Goal: Task Accomplishment & Management: Use online tool/utility

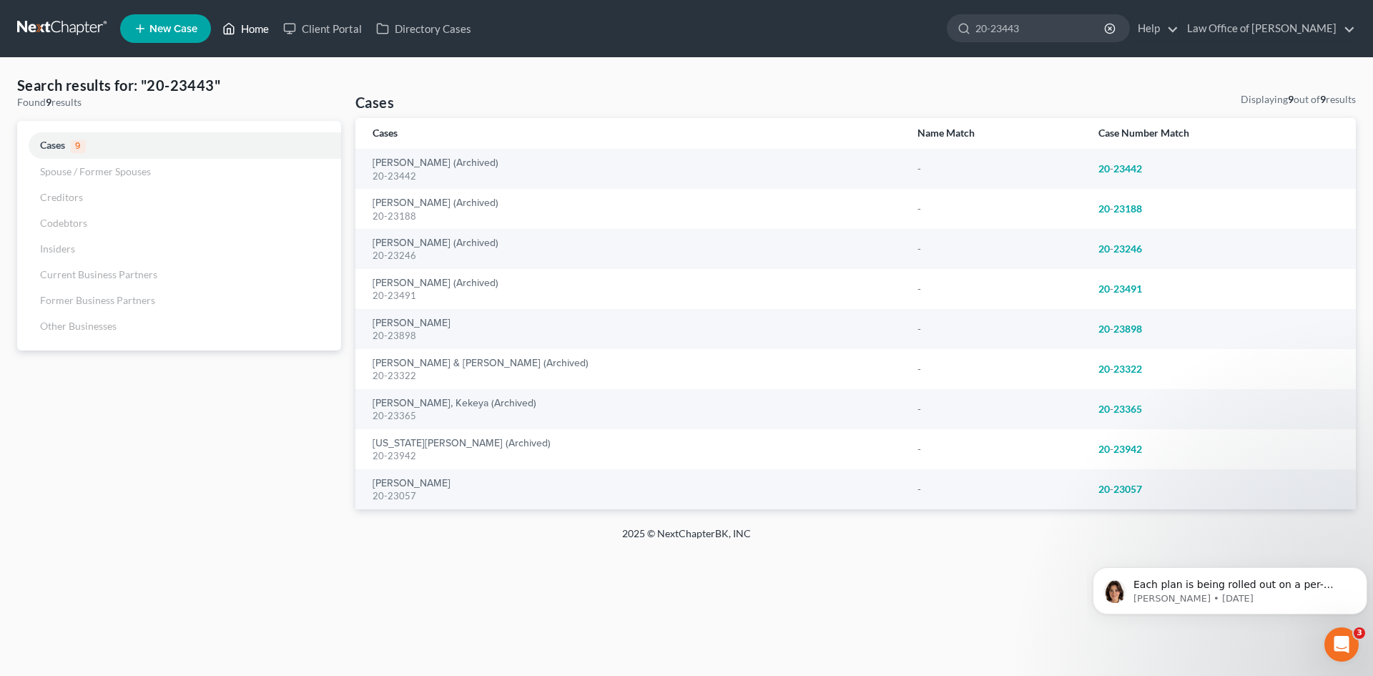
click at [248, 24] on link "Home" at bounding box center [245, 29] width 61 height 26
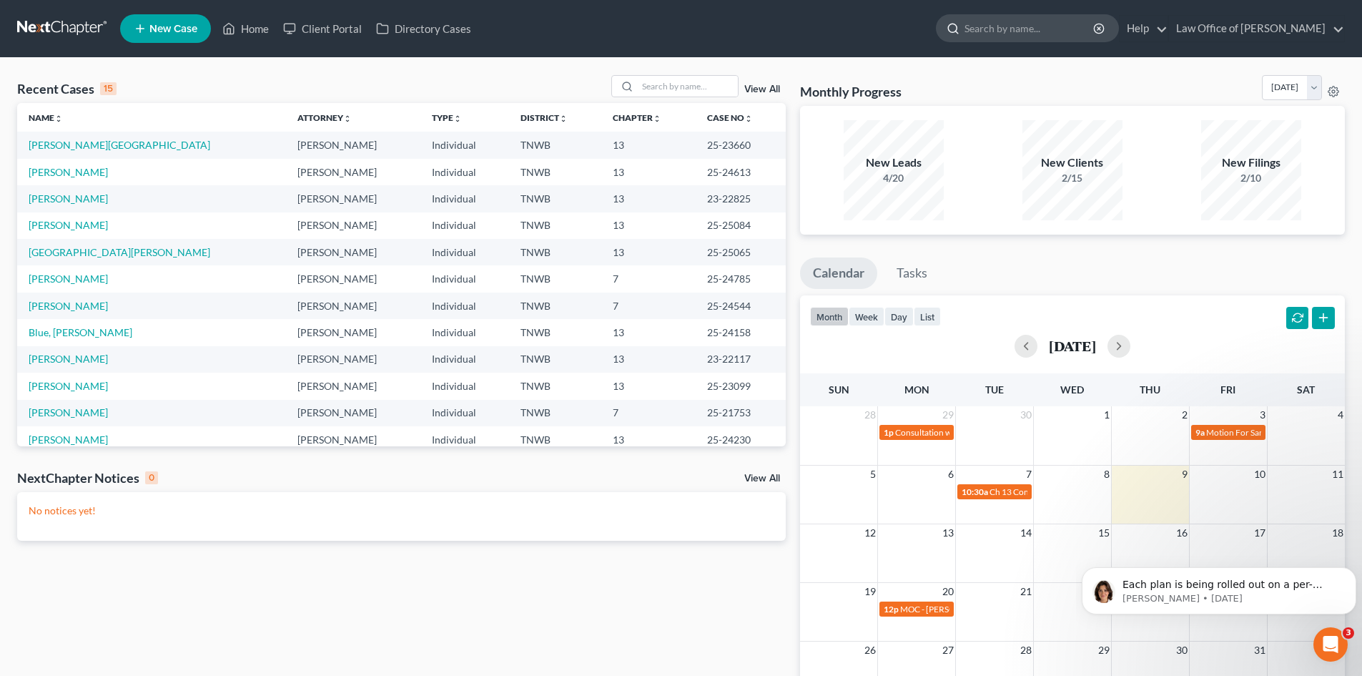
click at [997, 28] on input "search" at bounding box center [1030, 28] width 131 height 26
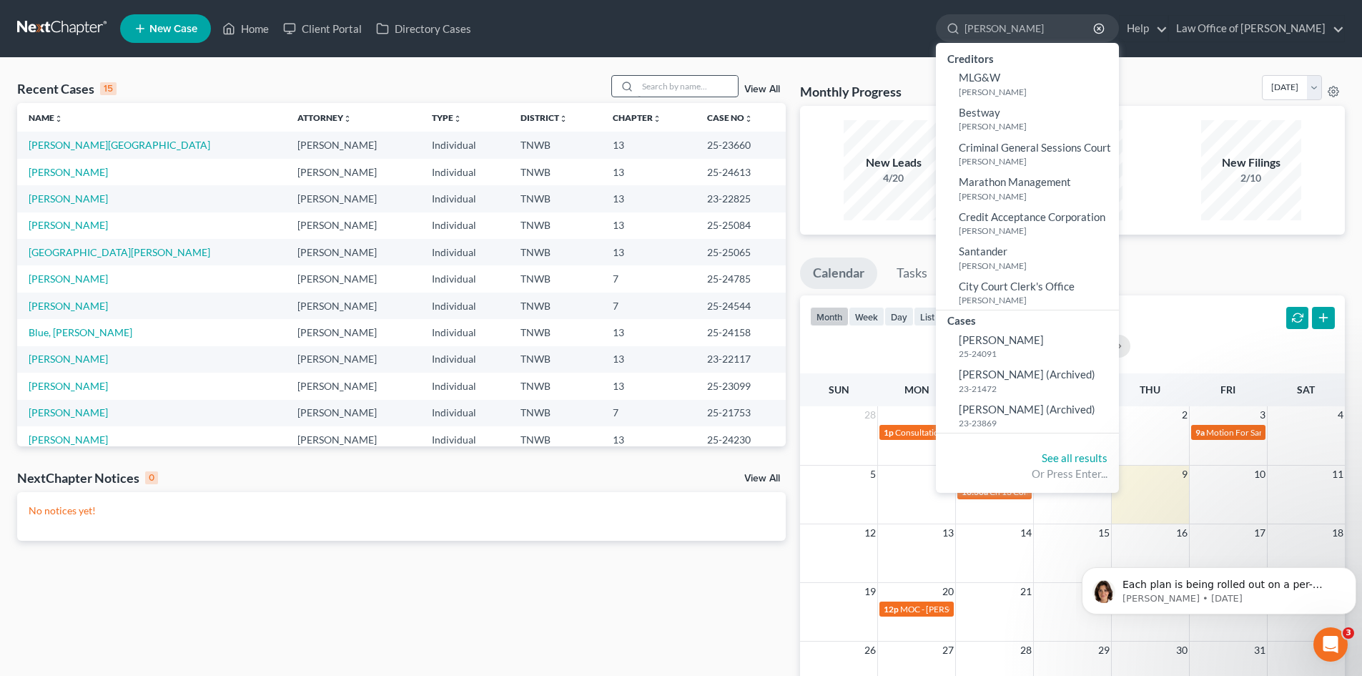
type input "[PERSON_NAME]"
click at [661, 85] on input "search" at bounding box center [688, 86] width 100 height 21
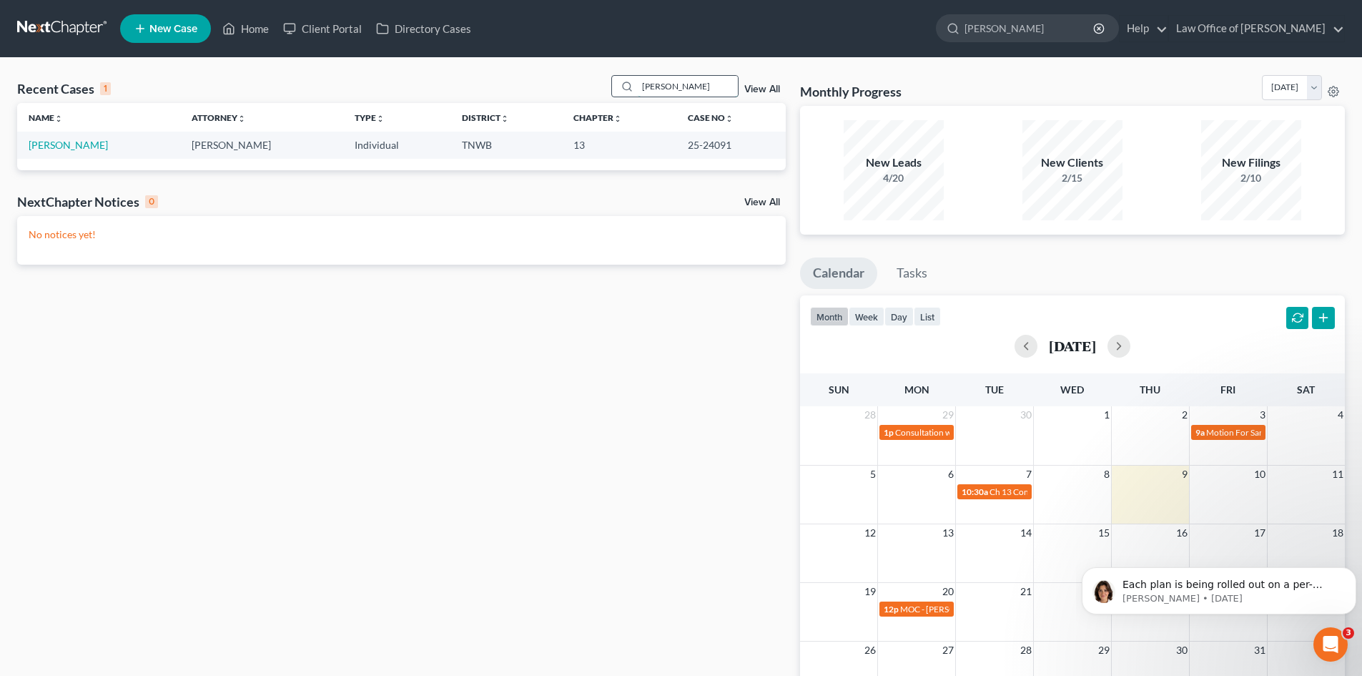
type input "[PERSON_NAME]"
click at [56, 144] on link "[PERSON_NAME]" at bounding box center [68, 145] width 79 height 12
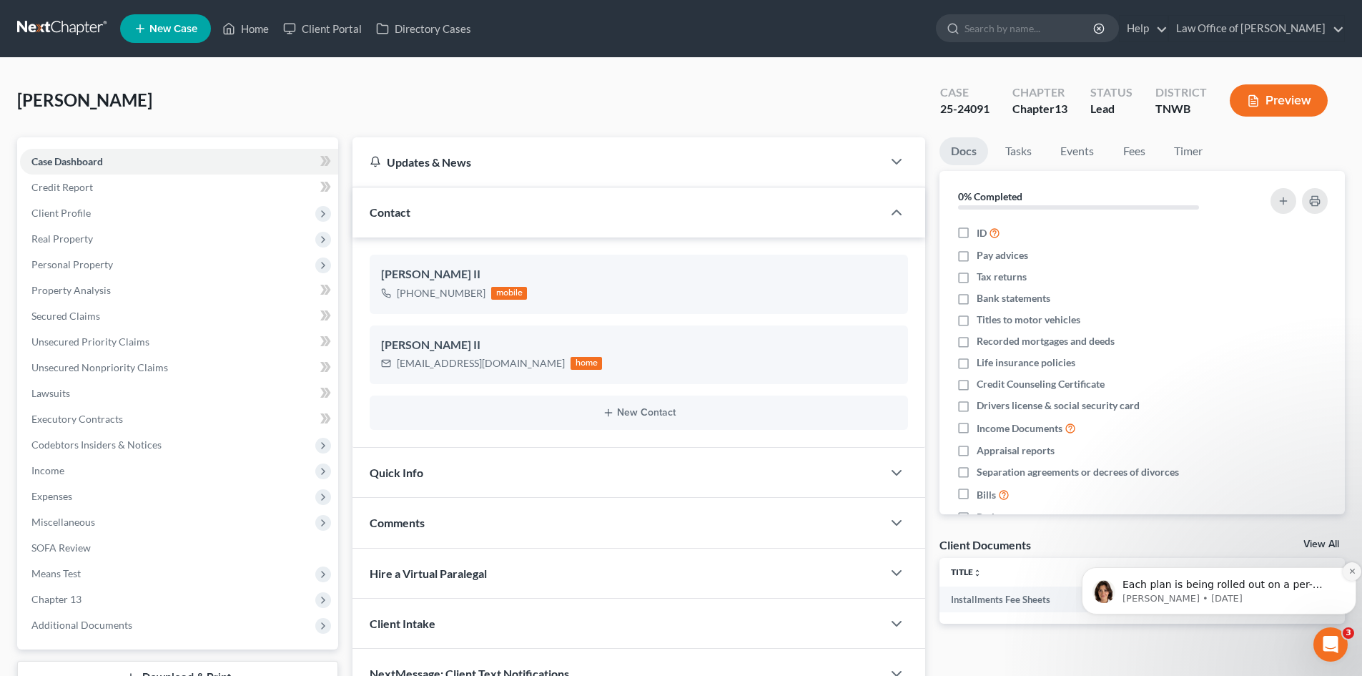
click at [1349, 573] on icon "Dismiss notification" at bounding box center [1353, 571] width 8 height 8
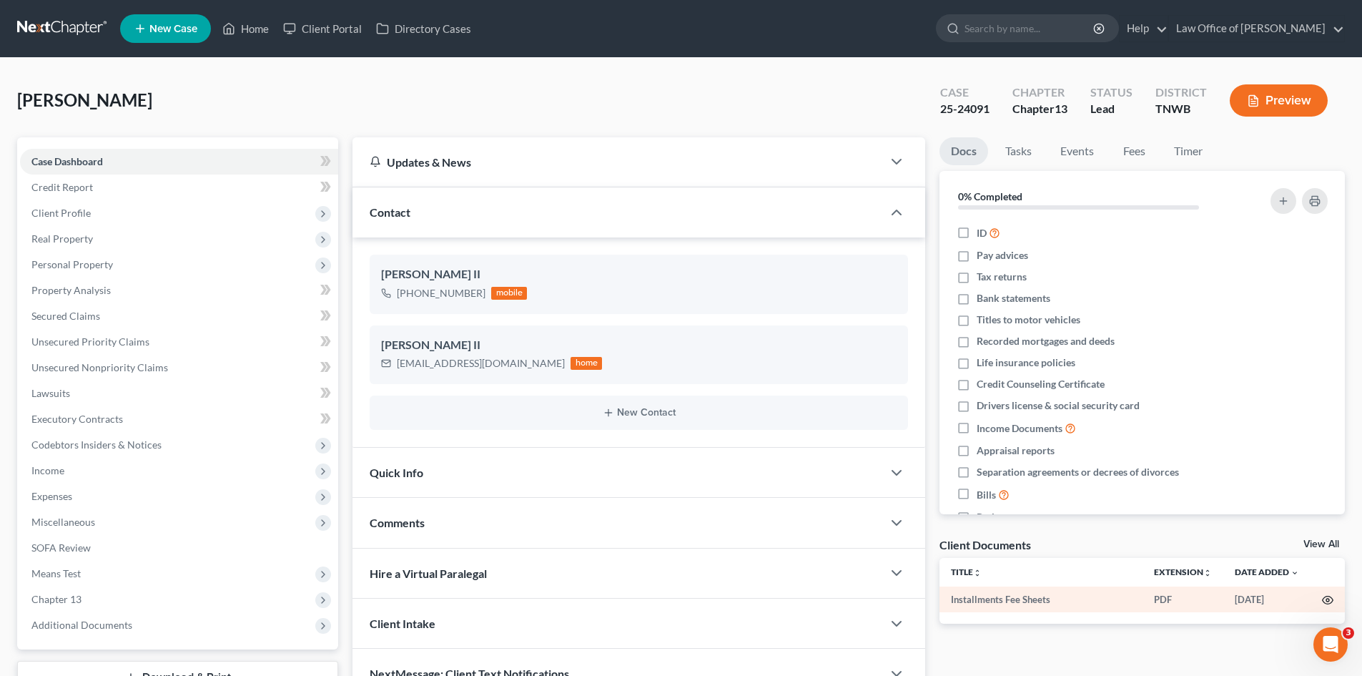
click at [1326, 600] on icon "button" at bounding box center [1327, 599] width 11 height 11
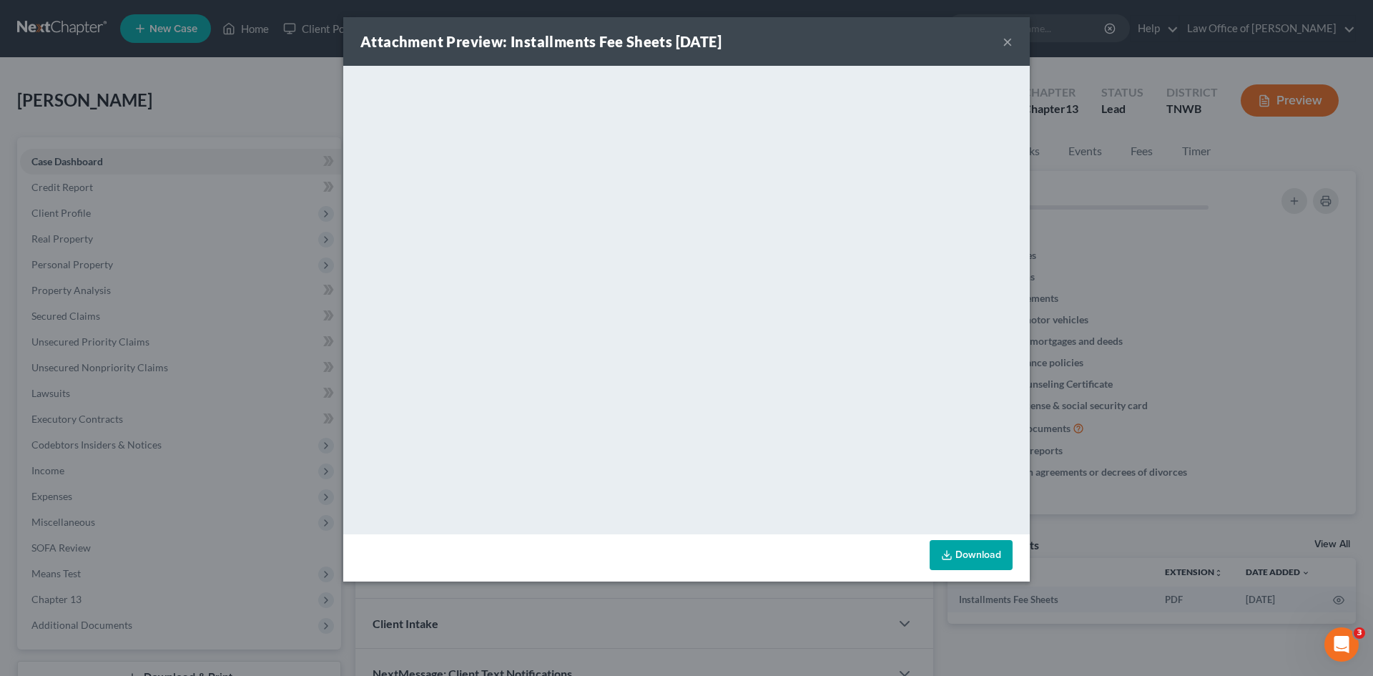
click at [1006, 41] on button "×" at bounding box center [1007, 41] width 10 height 17
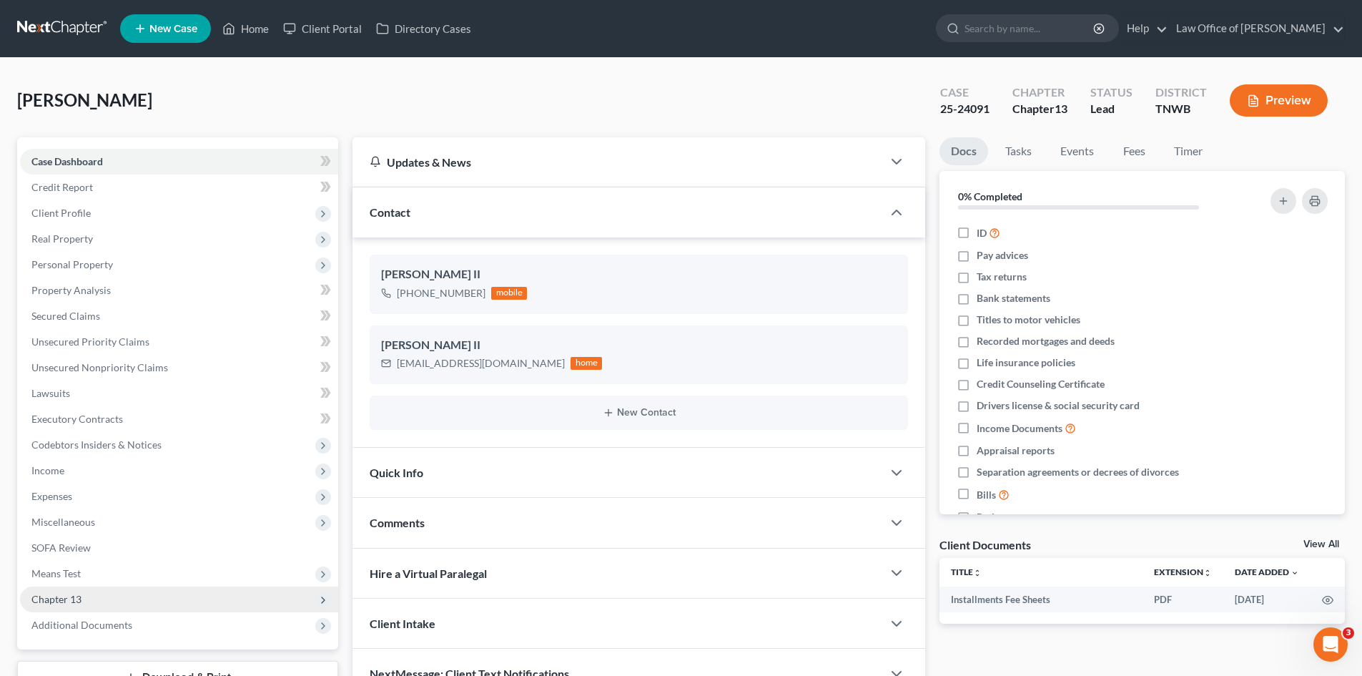
click at [325, 601] on icon at bounding box center [322, 599] width 11 height 11
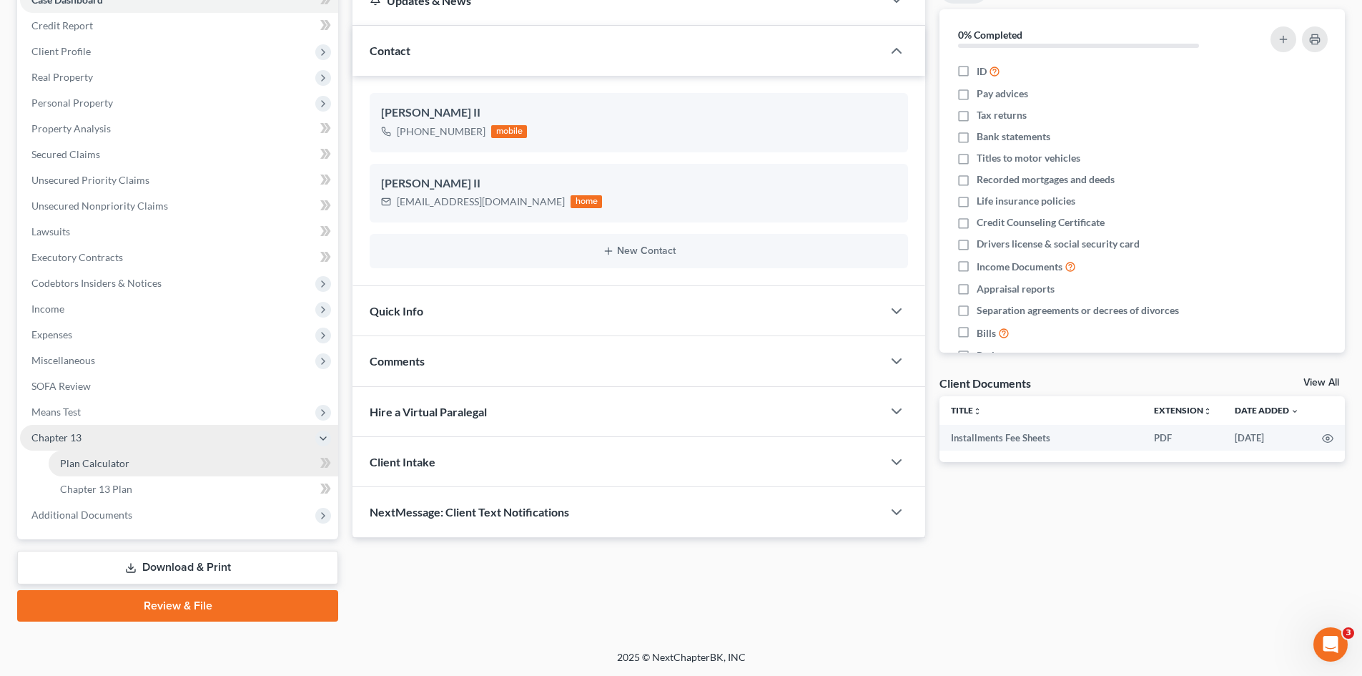
click at [89, 466] on span "Plan Calculator" at bounding box center [94, 463] width 69 height 12
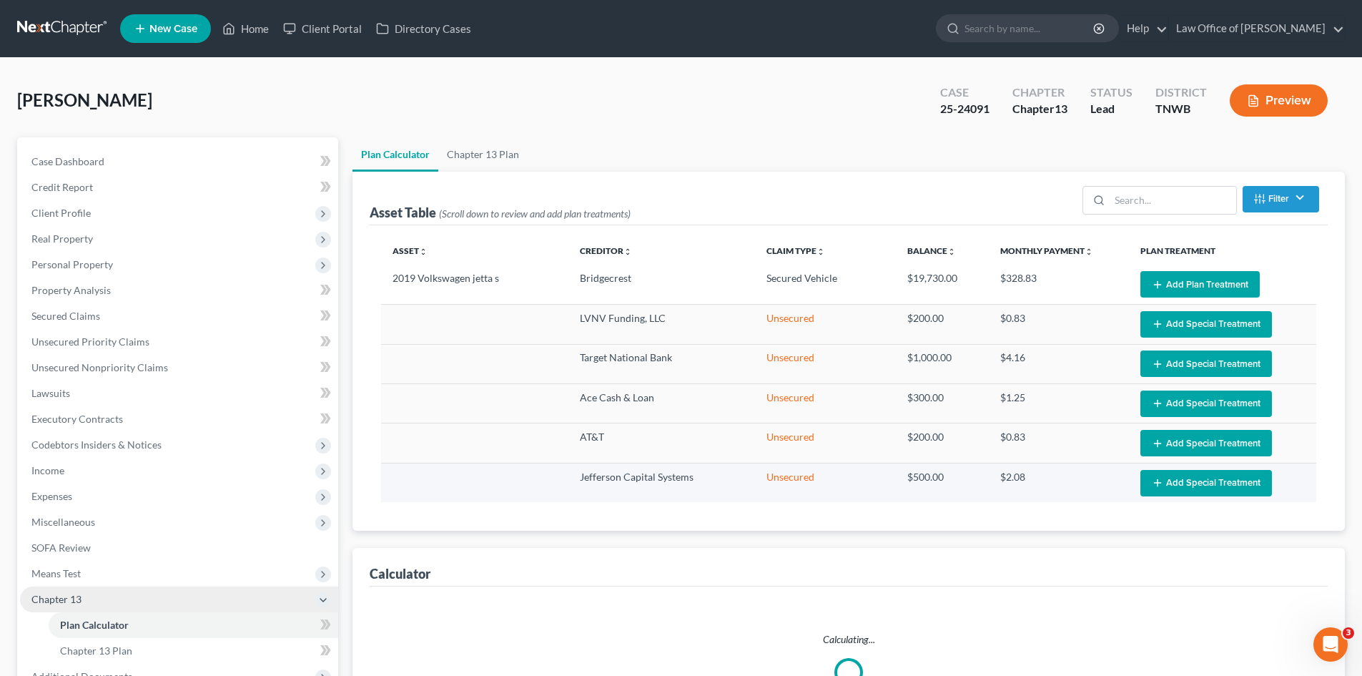
select select "59"
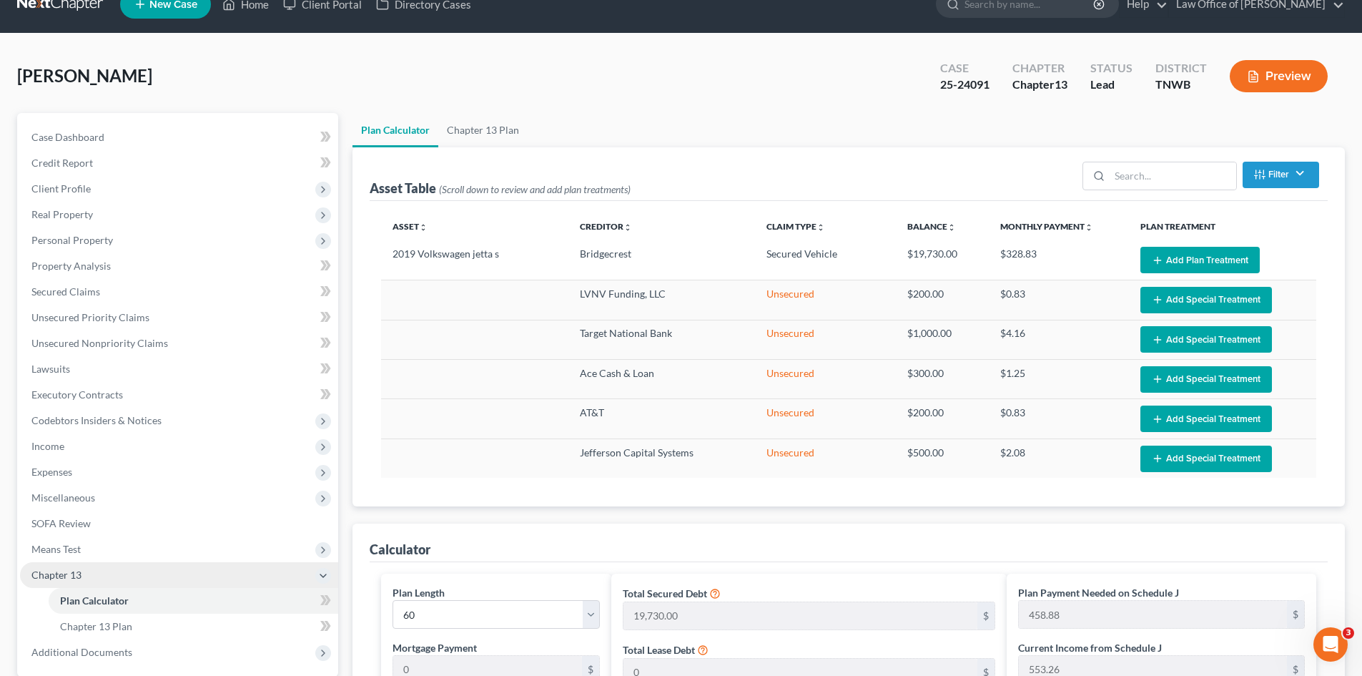
scroll to position [26, 0]
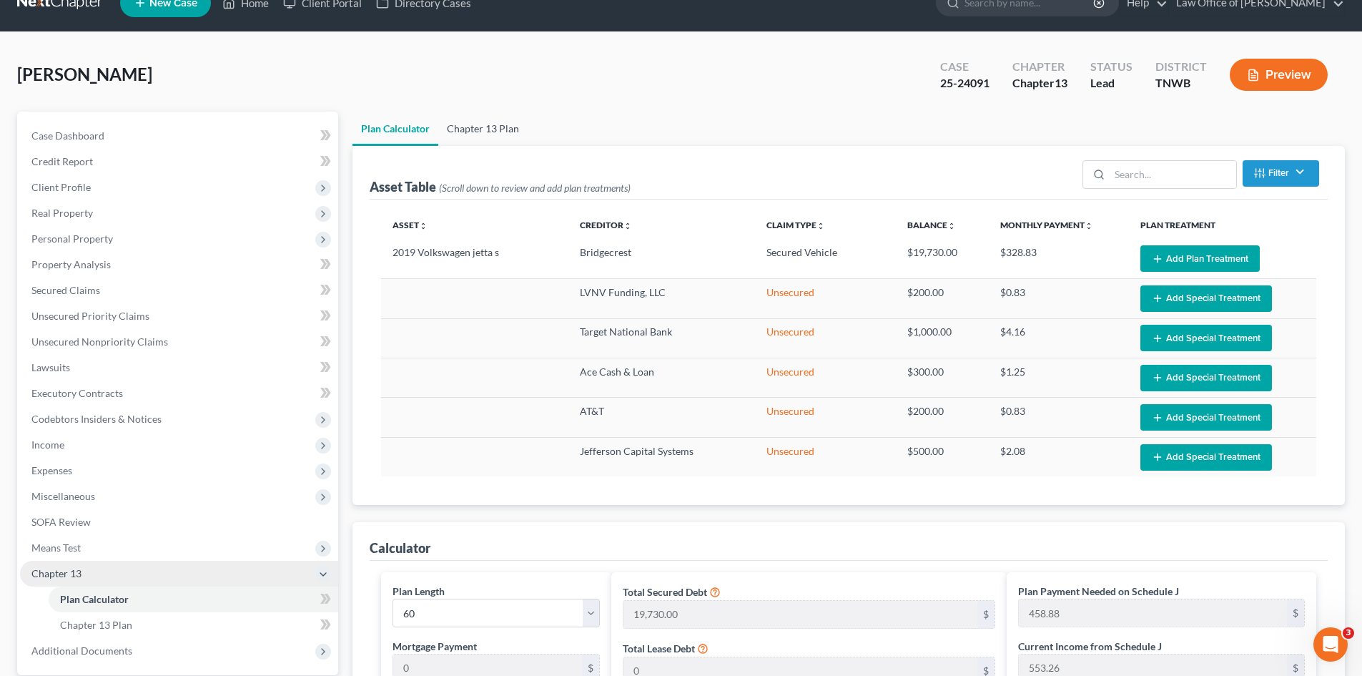
click at [468, 127] on link "Chapter 13 Plan" at bounding box center [482, 129] width 89 height 34
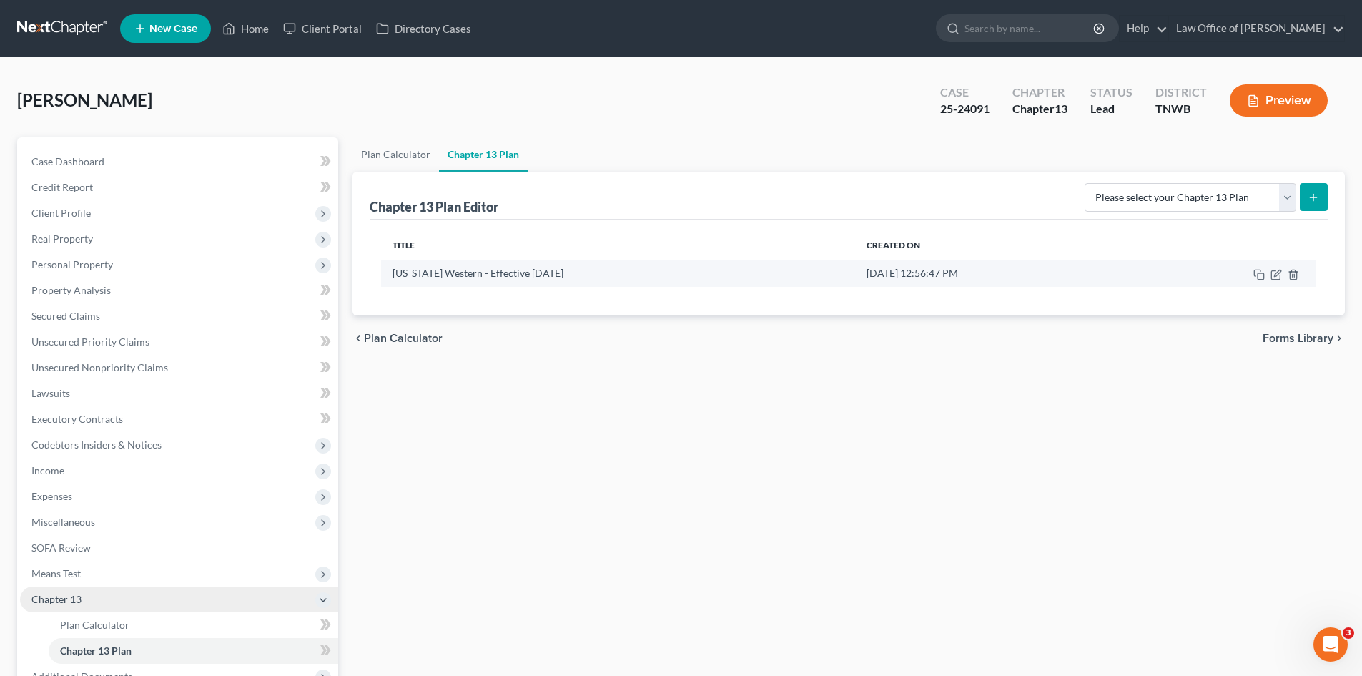
click at [1071, 283] on td "[DATE] 12:56:47 PM" at bounding box center [995, 273] width 280 height 27
click at [1281, 273] on icon "button" at bounding box center [1276, 274] width 11 height 11
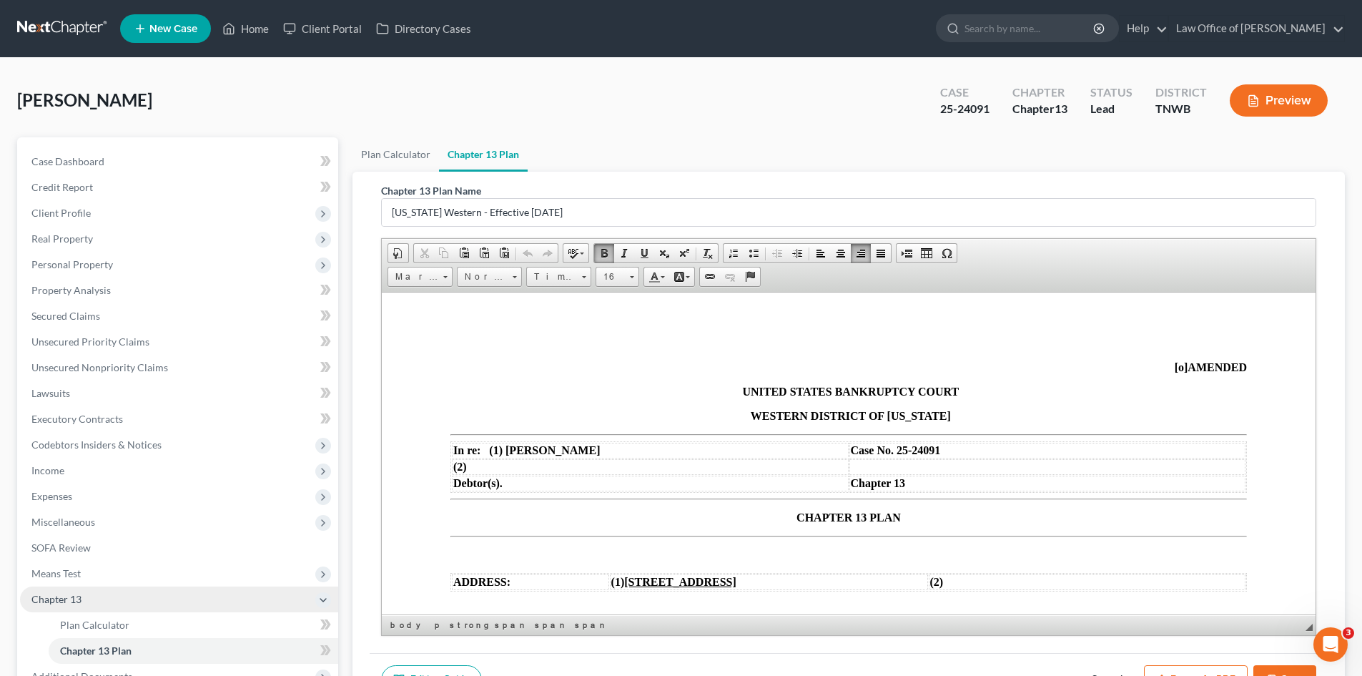
click at [624, 83] on div "[PERSON_NAME] Upgraded Case 25-24091 Chapter Chapter 13 Status Lead District TN…" at bounding box center [681, 106] width 1328 height 62
